Goal: Transaction & Acquisition: Purchase product/service

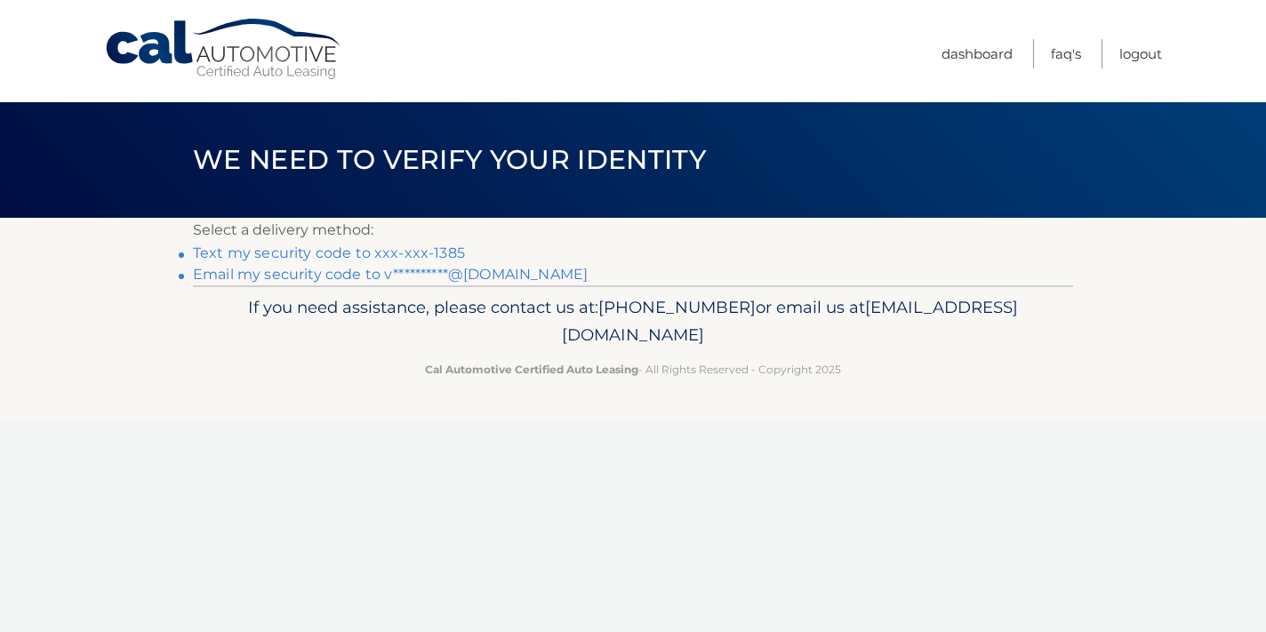
click at [347, 253] on link "Text my security code to xxx-xxx-1385" at bounding box center [329, 253] width 272 height 17
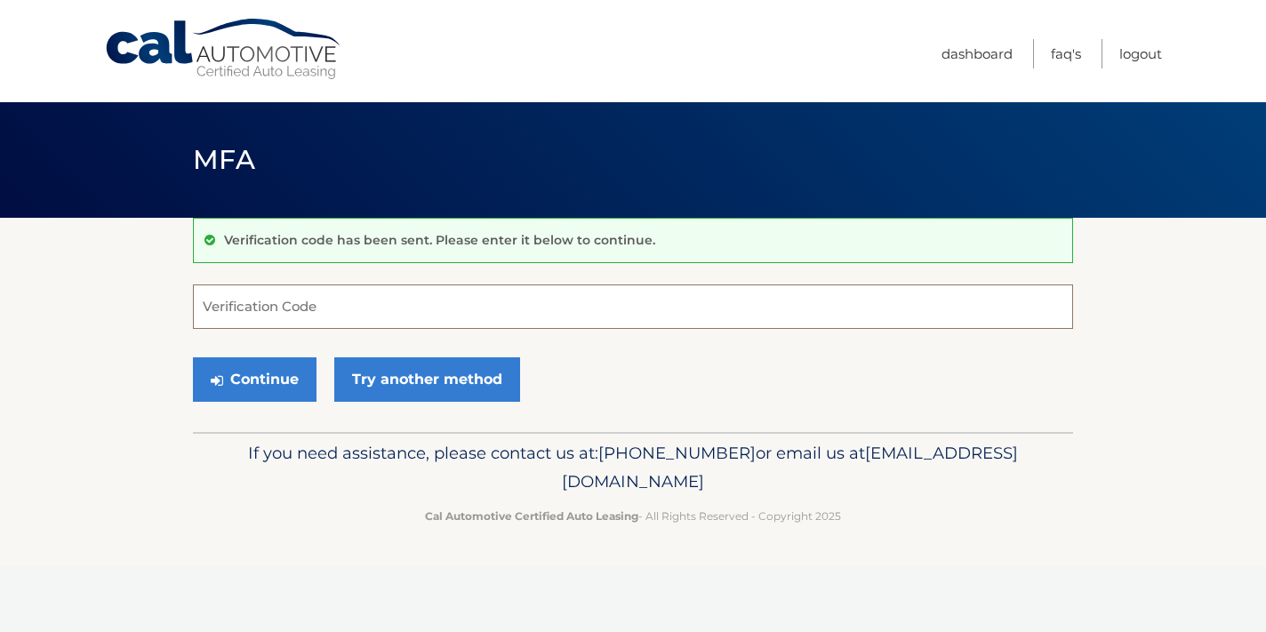
click at [314, 303] on input "Verification Code" at bounding box center [633, 307] width 880 height 44
type input "398156"
click at [193, 357] on button "Continue" at bounding box center [255, 379] width 124 height 44
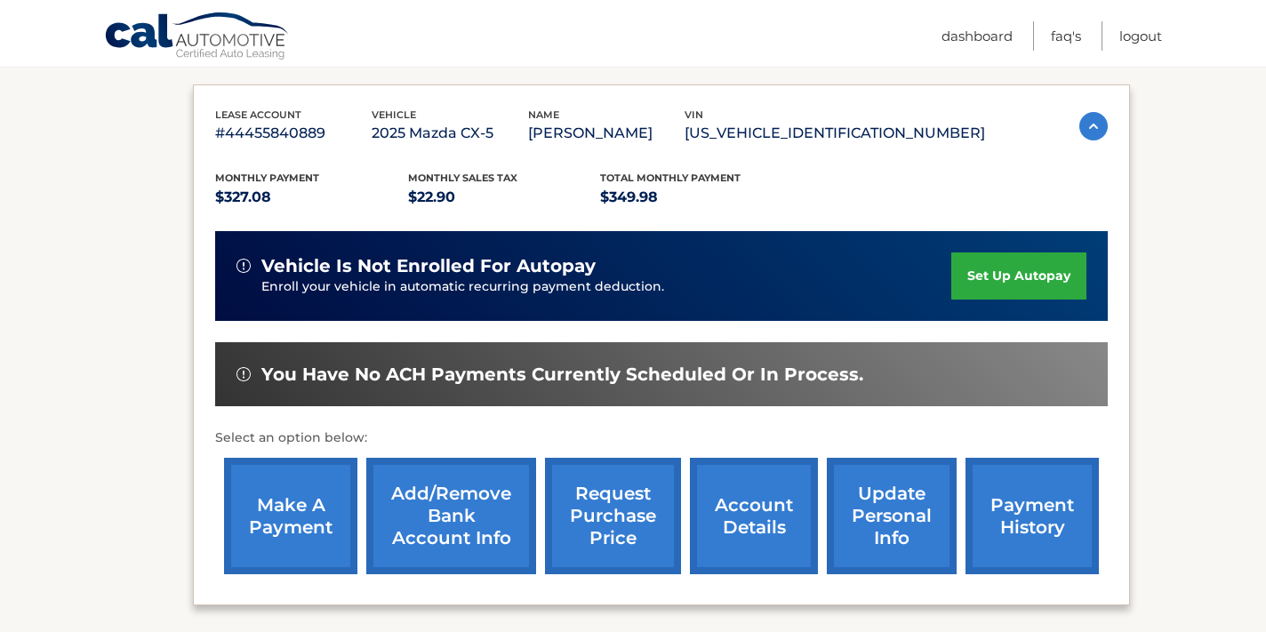
scroll to position [334, 0]
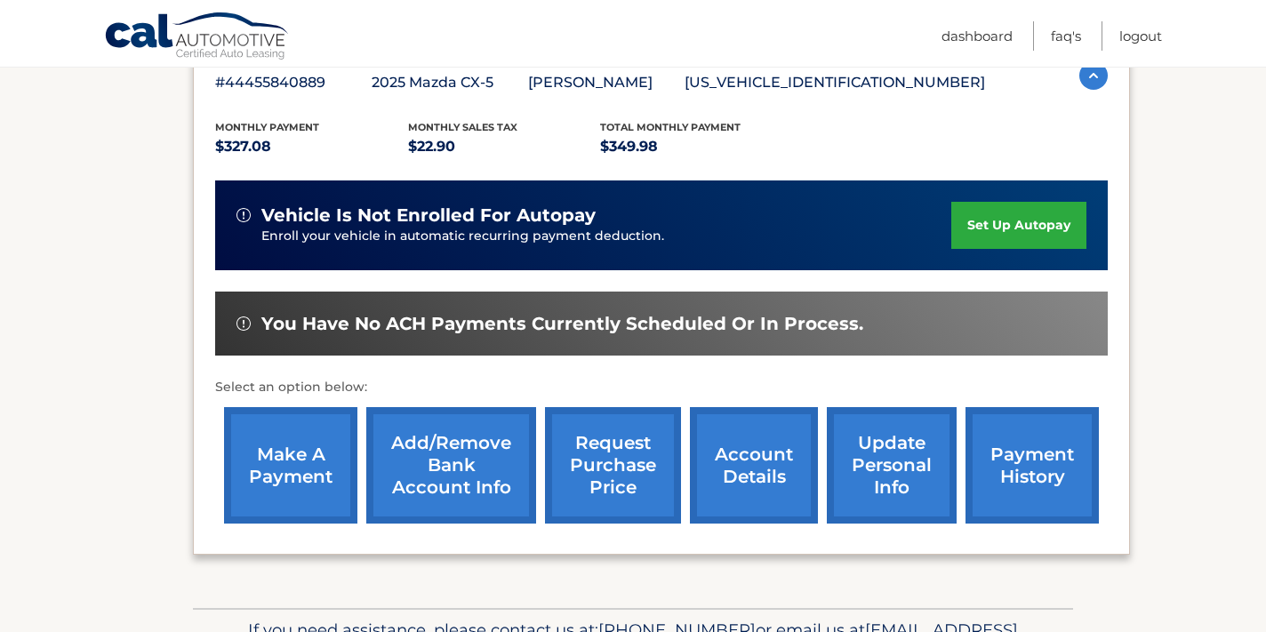
click at [282, 476] on link "make a payment" at bounding box center [290, 465] width 133 height 116
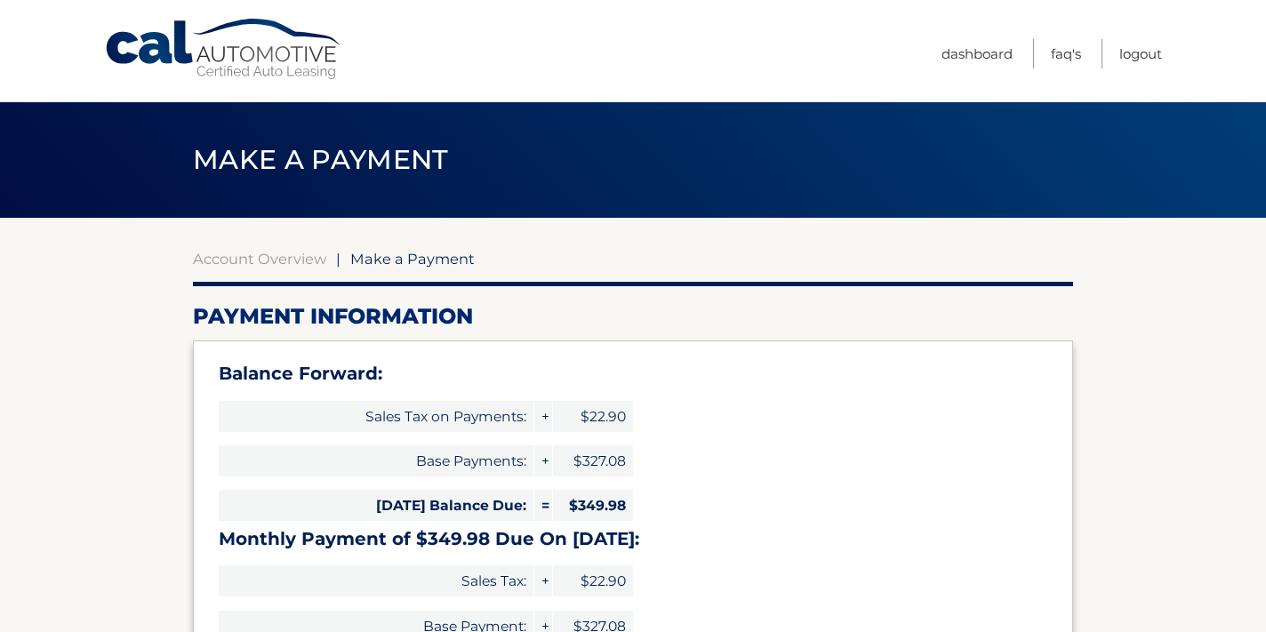
select select "MDQwNWY4MTUtMGI3Zi00OTViLWJhNDMtN2Q2ZDFhYjNkODUy"
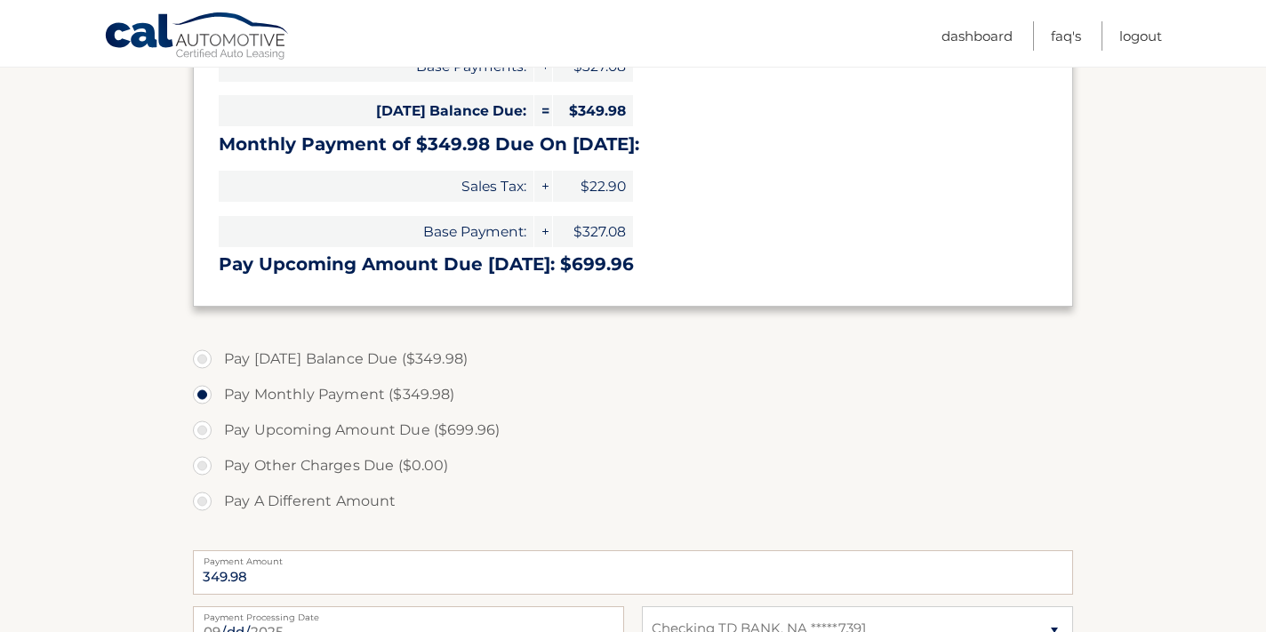
scroll to position [410, 0]
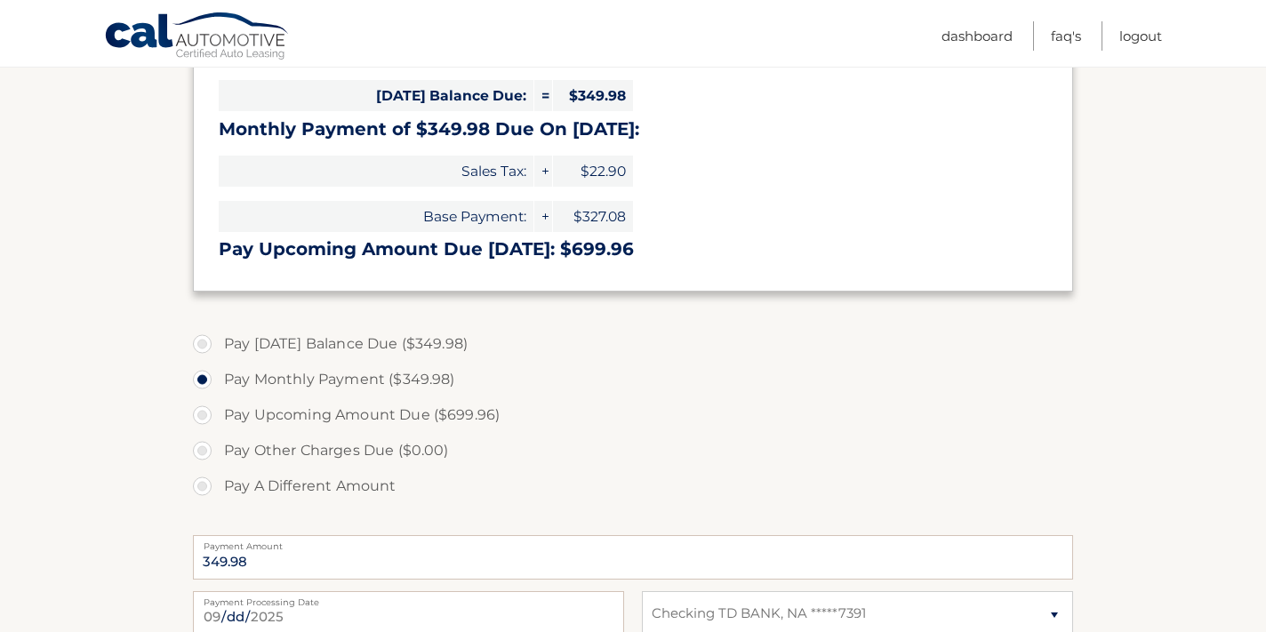
click at [203, 338] on label "Pay [DATE] Balance Due ($349.98)" at bounding box center [633, 344] width 880 height 36
click at [203, 338] on input "Pay [DATE] Balance Due ($349.98)" at bounding box center [209, 340] width 18 height 28
radio input "true"
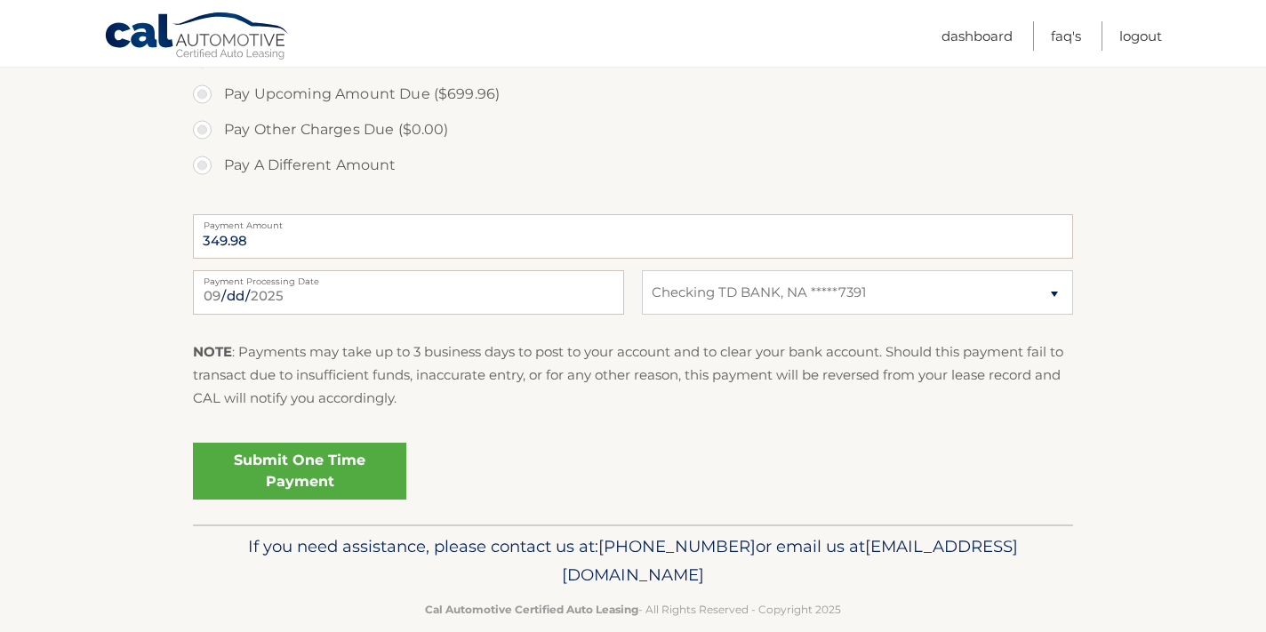
scroll to position [758, 0]
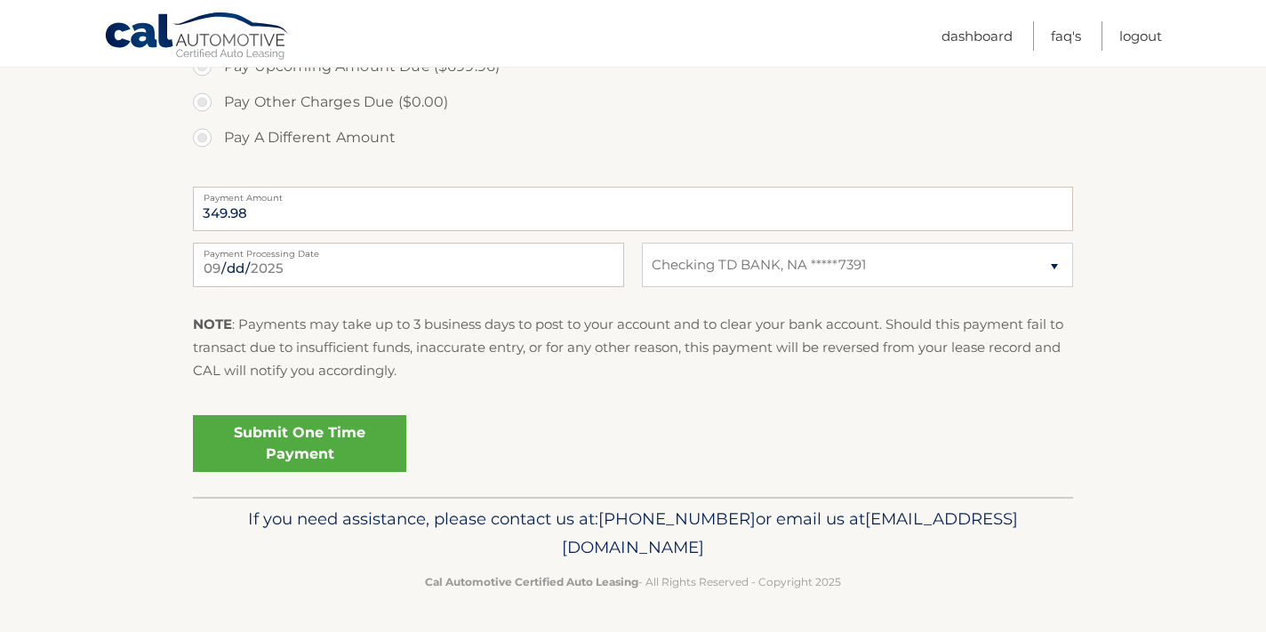
click at [272, 439] on link "Submit One Time Payment" at bounding box center [299, 443] width 213 height 57
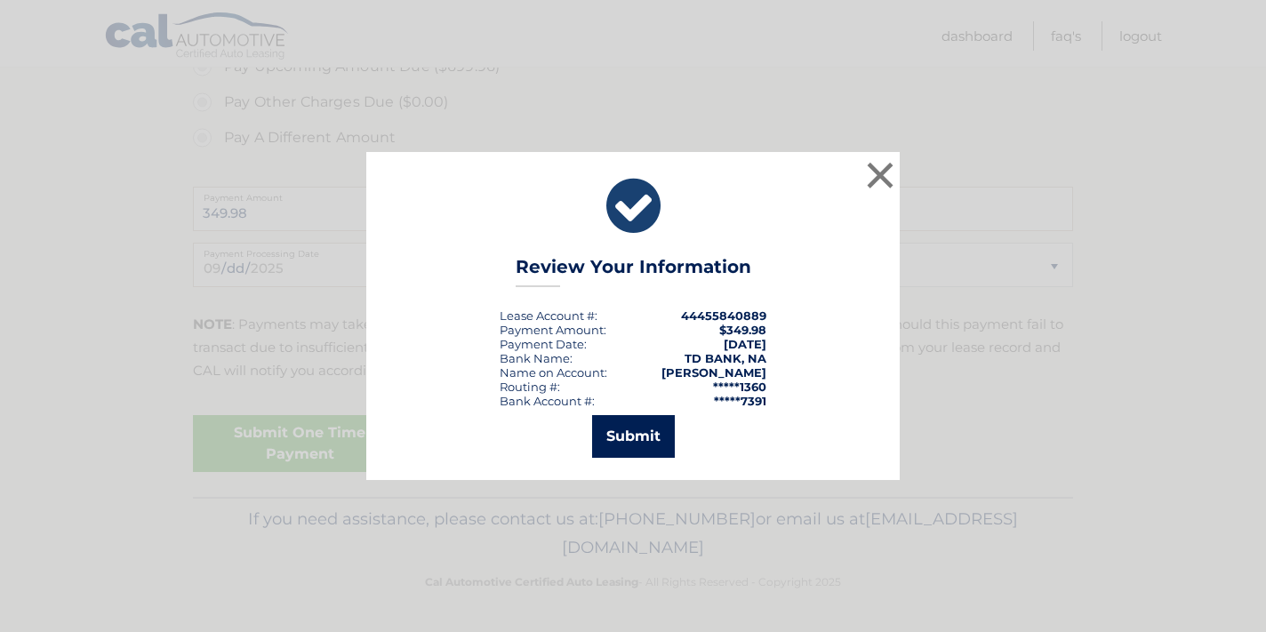
click at [666, 437] on button "Submit" at bounding box center [633, 436] width 83 height 43
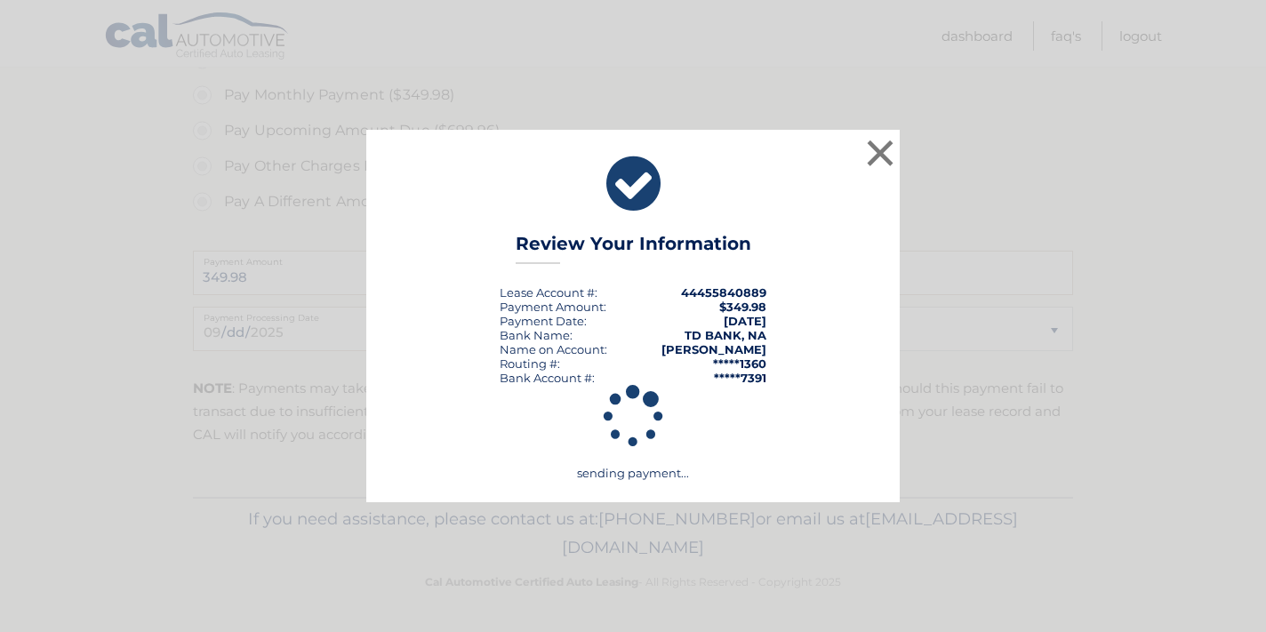
scroll to position [694, 0]
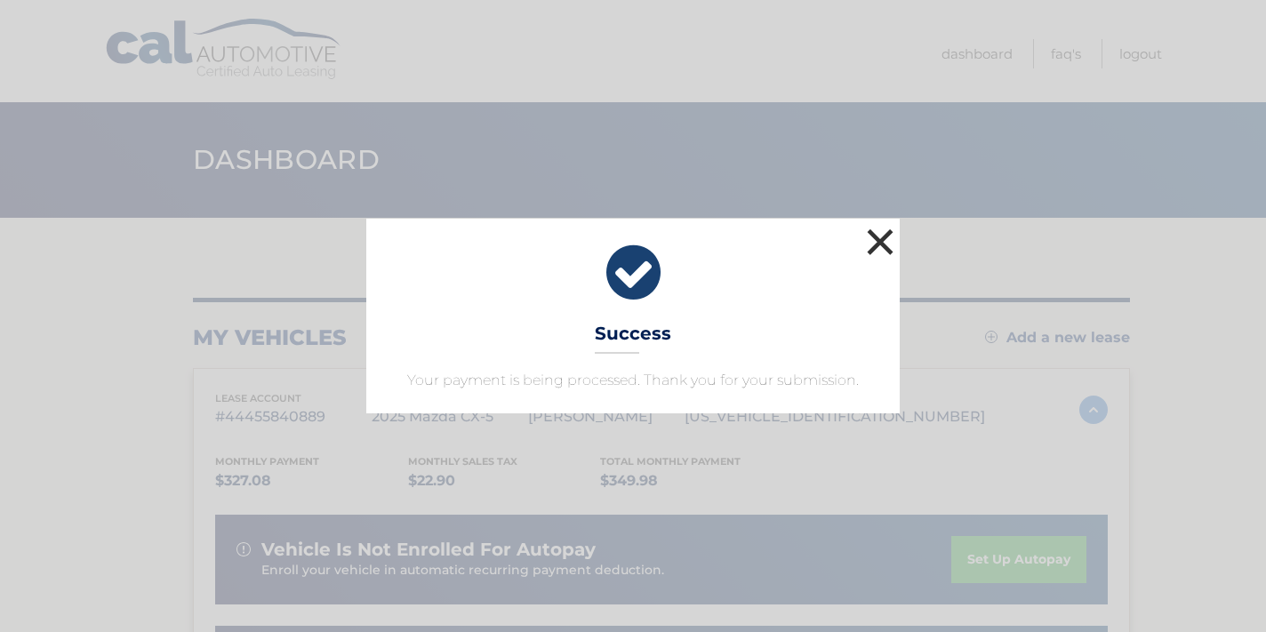
click at [876, 224] on button "×" at bounding box center [880, 242] width 36 height 36
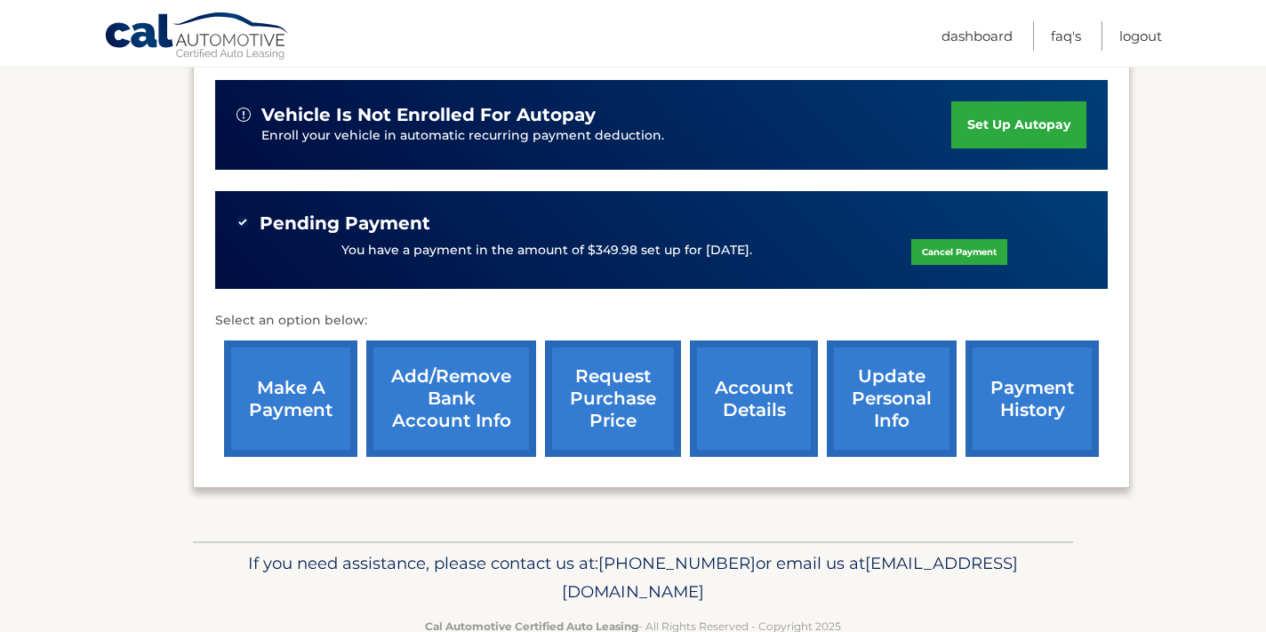
scroll to position [428, 0]
